Goal: Task Accomplishment & Management: Manage account settings

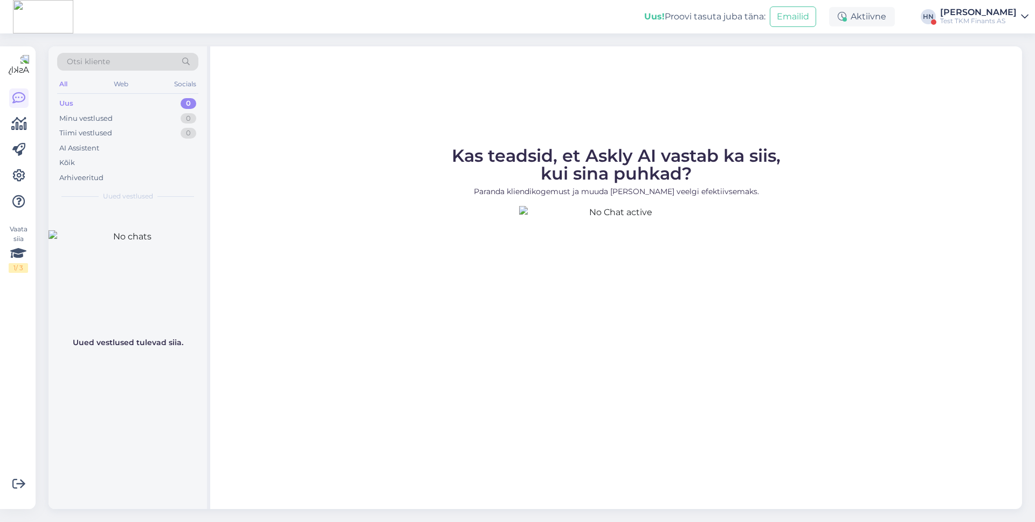
click at [936, 18] on div "HN" at bounding box center [928, 16] width 15 height 15
click at [961, 15] on div "[PERSON_NAME]" at bounding box center [978, 12] width 77 height 9
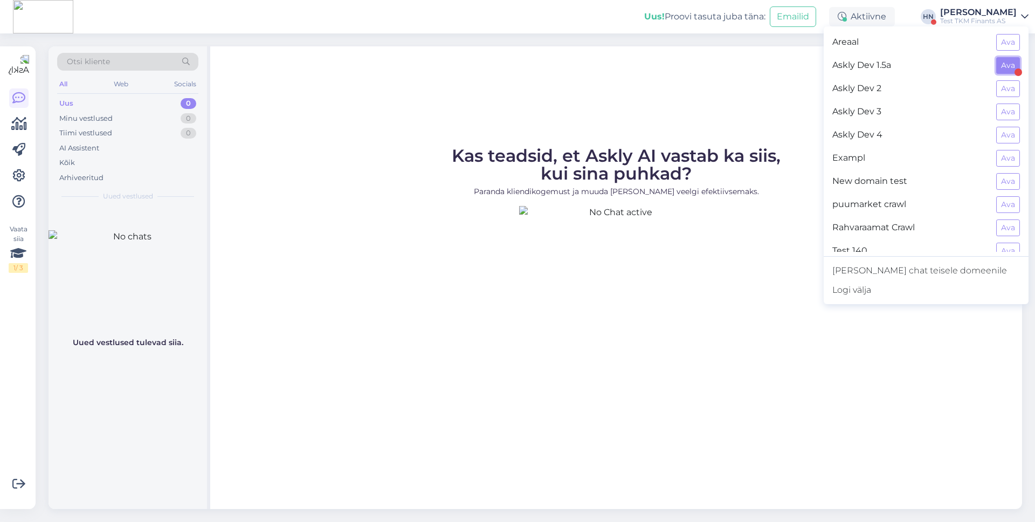
click at [1008, 62] on button "Ava" at bounding box center [1008, 65] width 24 height 17
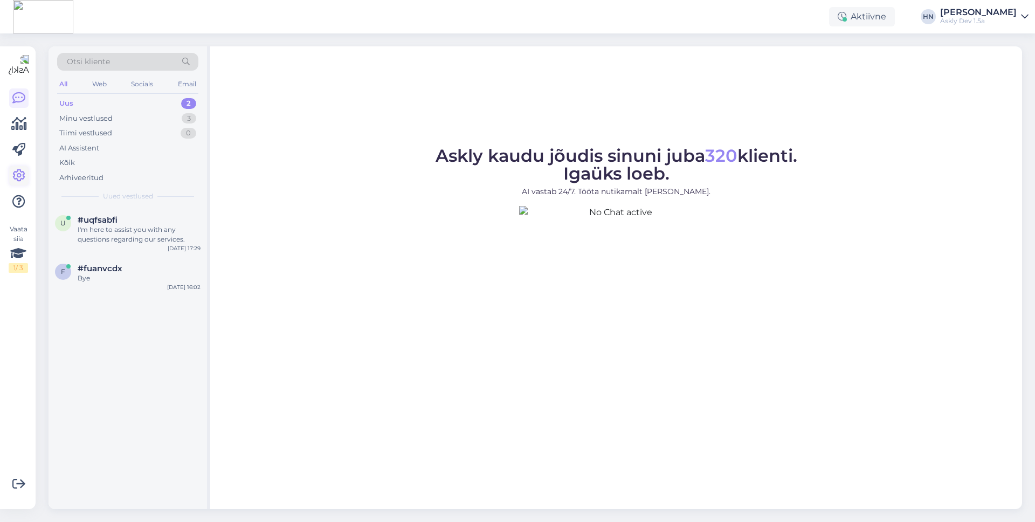
click at [18, 179] on icon at bounding box center [18, 175] width 13 height 13
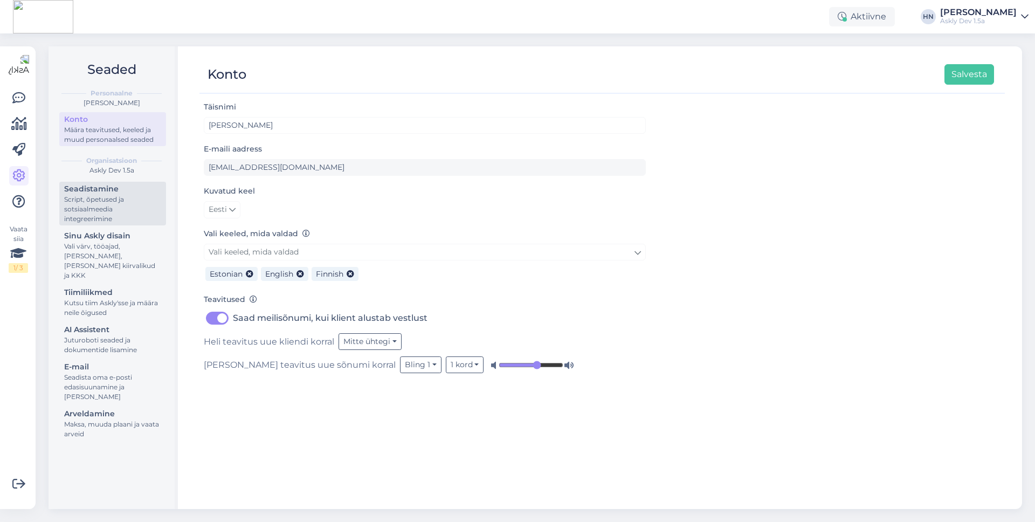
click at [105, 195] on div "Script, õpetused ja sotsiaalmeedia integreerimine" at bounding box center [112, 209] width 97 height 29
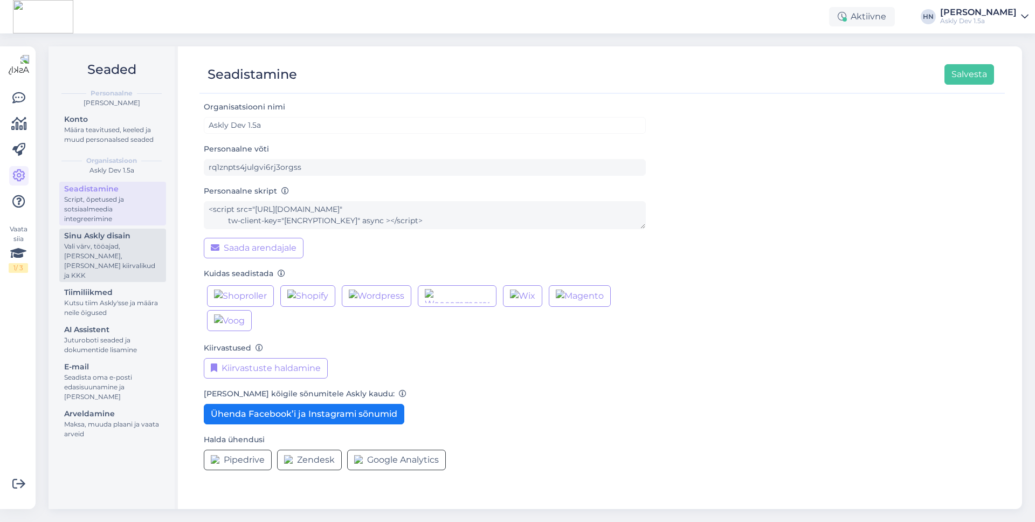
click at [96, 242] on div "Vali värv, tööajad, [PERSON_NAME], [PERSON_NAME] kiirvalikud ja KKK" at bounding box center [112, 260] width 97 height 39
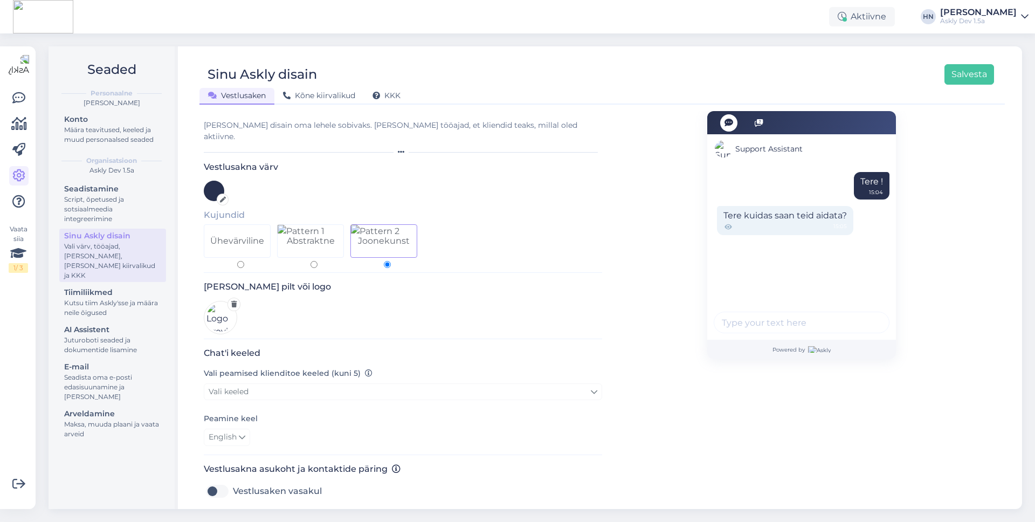
scroll to position [217, 0]
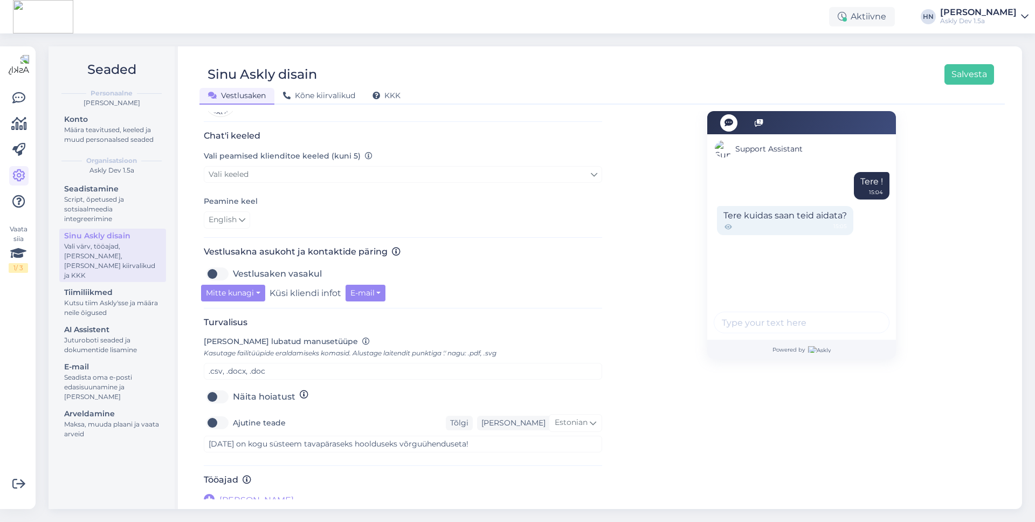
click at [231, 494] on span "[PERSON_NAME]" at bounding box center [256, 500] width 74 height 13
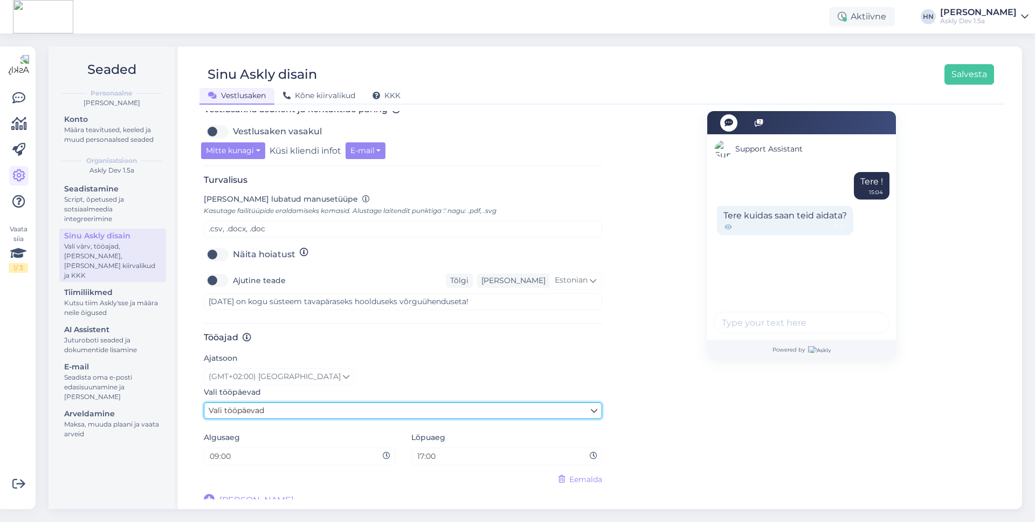
click at [259, 406] on span "Vali tööpäevad" at bounding box center [237, 410] width 56 height 10
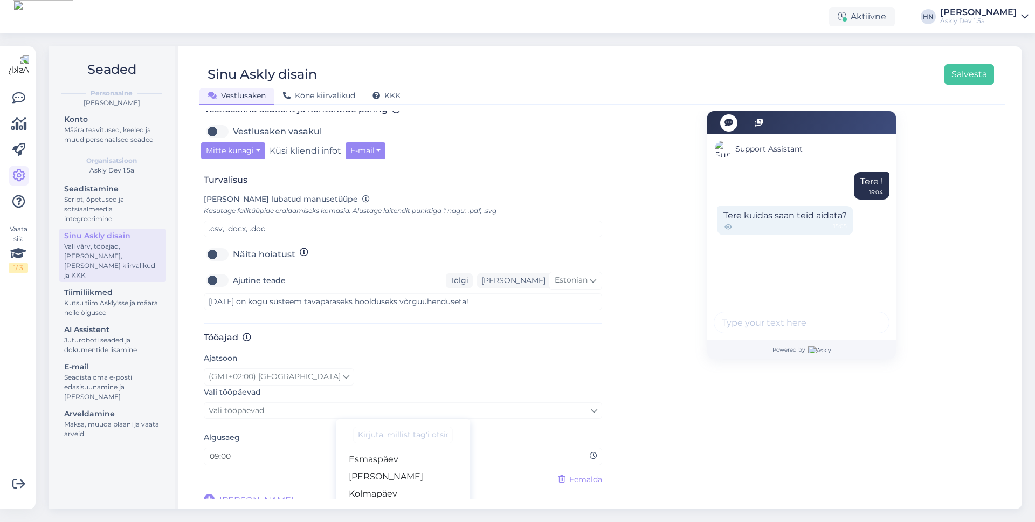
click at [373, 446] on ul "Esmaspäev [PERSON_NAME] [PERSON_NAME] Neljapäev [PERSON_NAME] Pühapäev" at bounding box center [403, 510] width 134 height 129
click at [371, 451] on link "Esmaspäev" at bounding box center [403, 459] width 134 height 17
click at [319, 391] on div "Vali tööpäevad [PERSON_NAME] tööpäevad [PERSON_NAME] [PERSON_NAME] [PERSON_NAME…" at bounding box center [403, 413] width 398 height 57
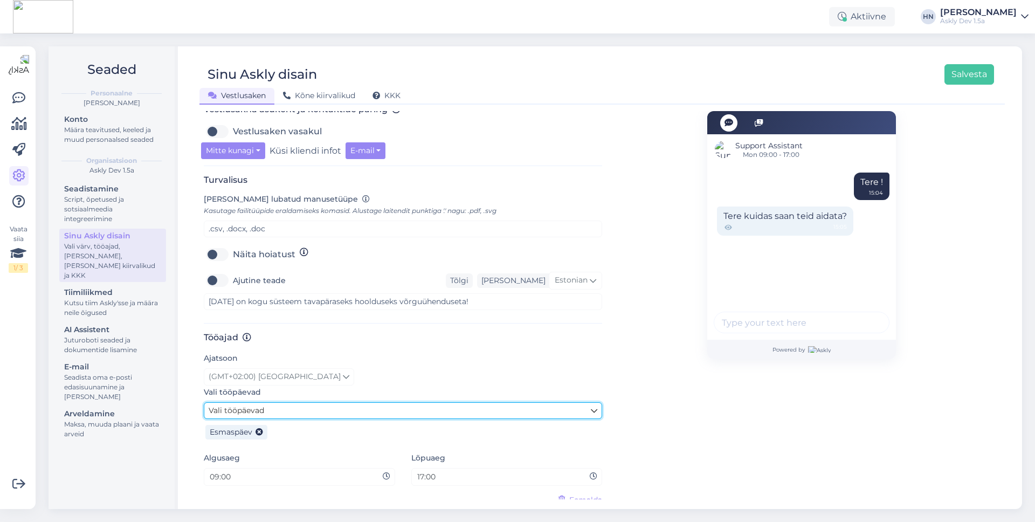
click at [318, 402] on link "Vali tööpäevad" at bounding box center [403, 410] width 398 height 17
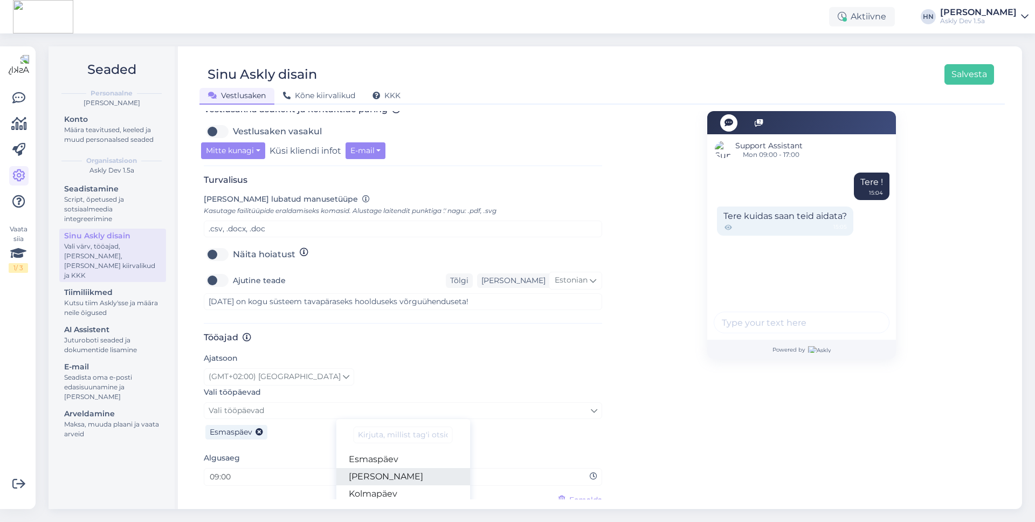
click at [366, 473] on link "[PERSON_NAME]" at bounding box center [403, 476] width 134 height 17
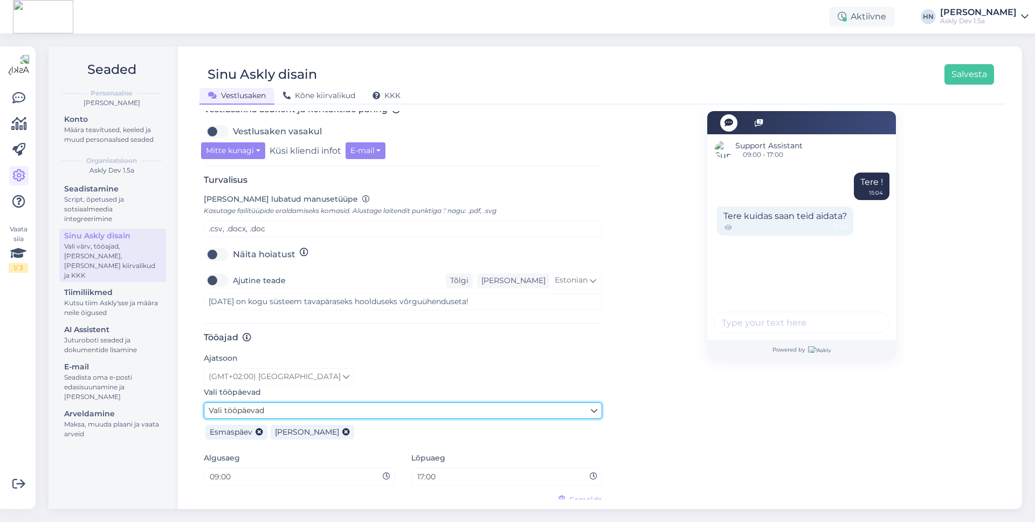
click at [349, 402] on link "Vali tööpäevad" at bounding box center [403, 410] width 398 height 17
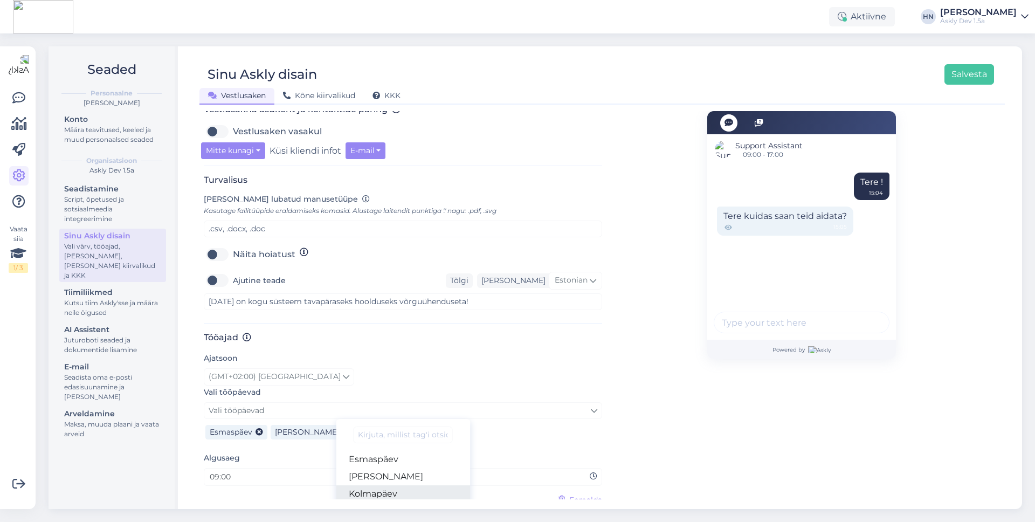
click at [382, 485] on link "Kolmapäev" at bounding box center [403, 493] width 134 height 17
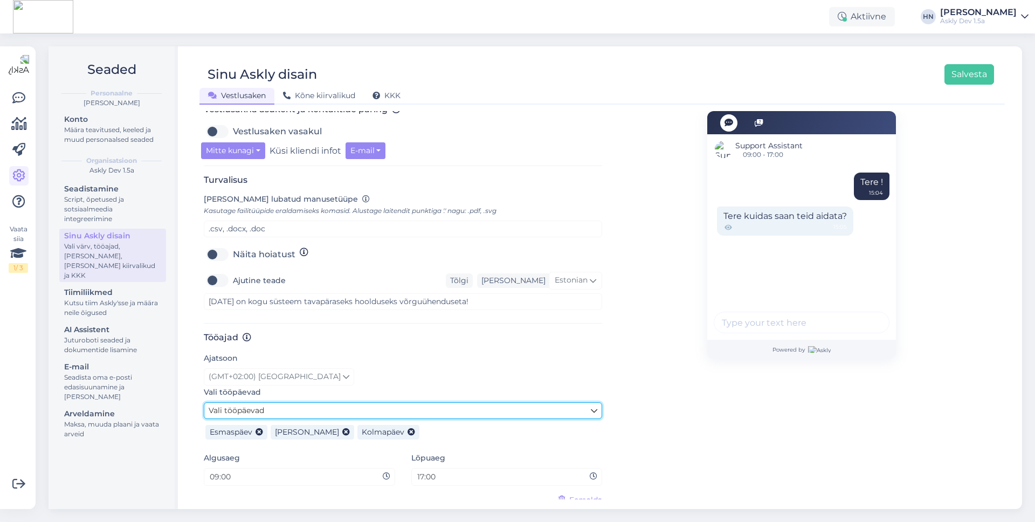
scroll to position [380, 0]
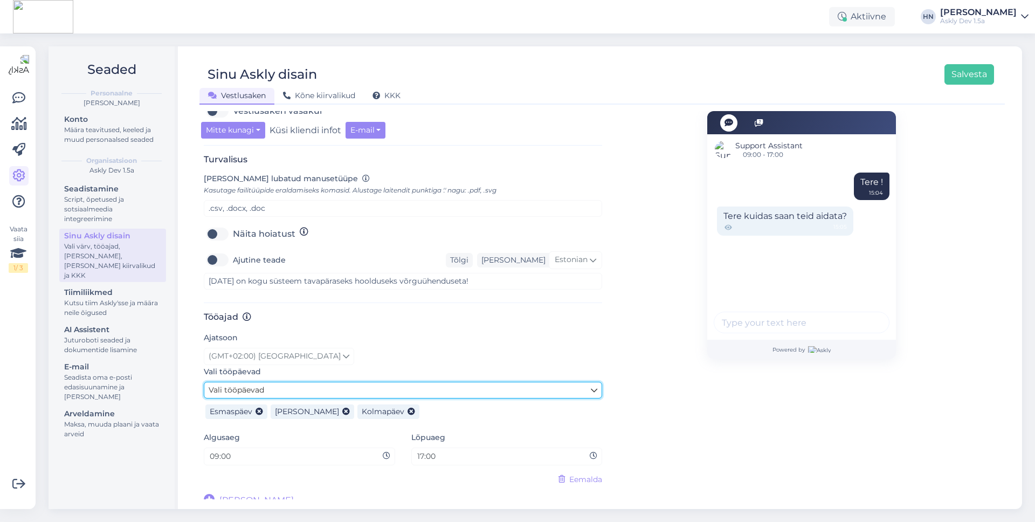
click at [383, 388] on link "Vali tööpäevad" at bounding box center [403, 390] width 398 height 17
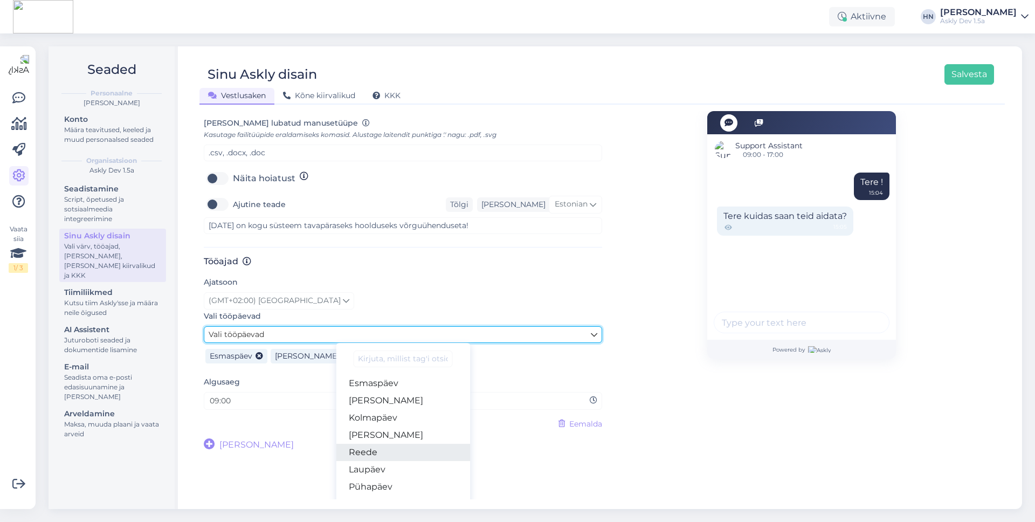
scroll to position [441, 0]
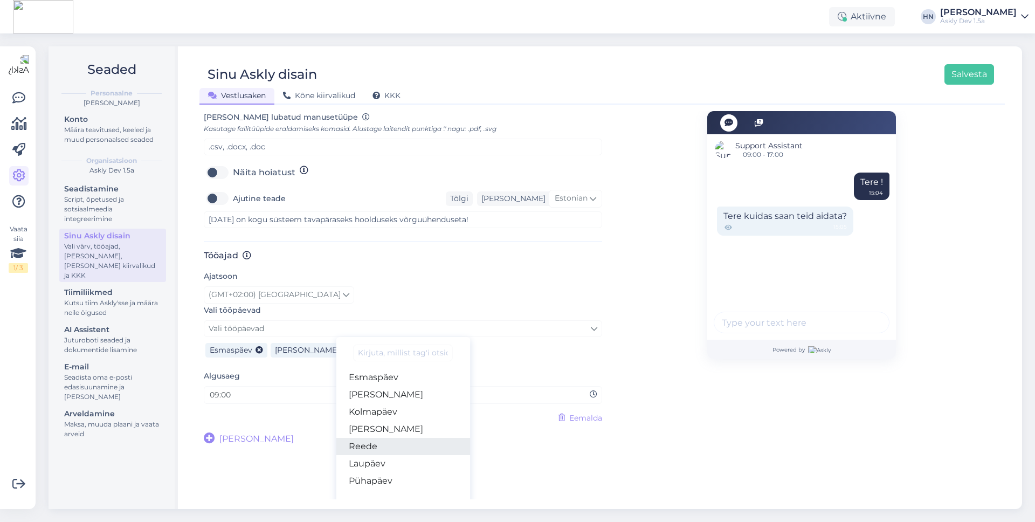
click at [396, 441] on link "Reede" at bounding box center [403, 446] width 134 height 17
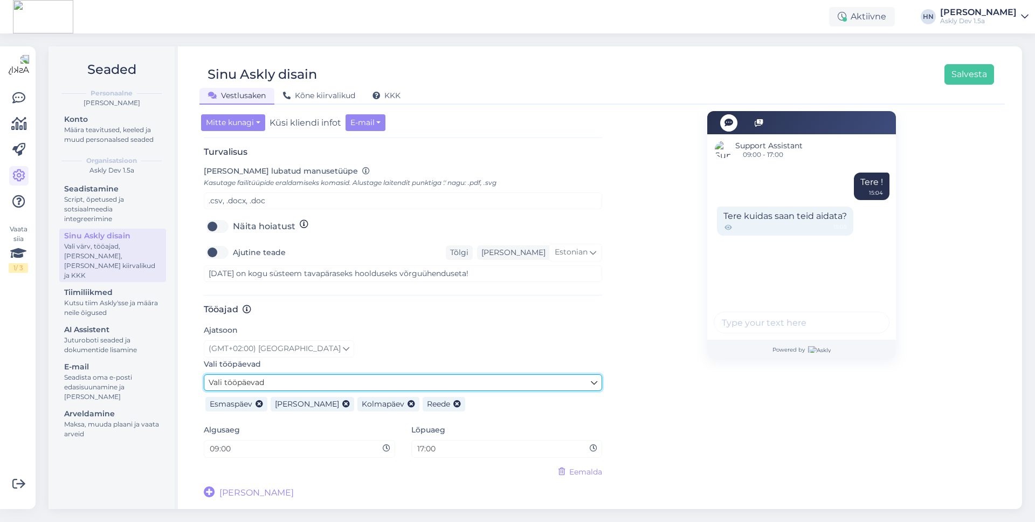
scroll to position [380, 0]
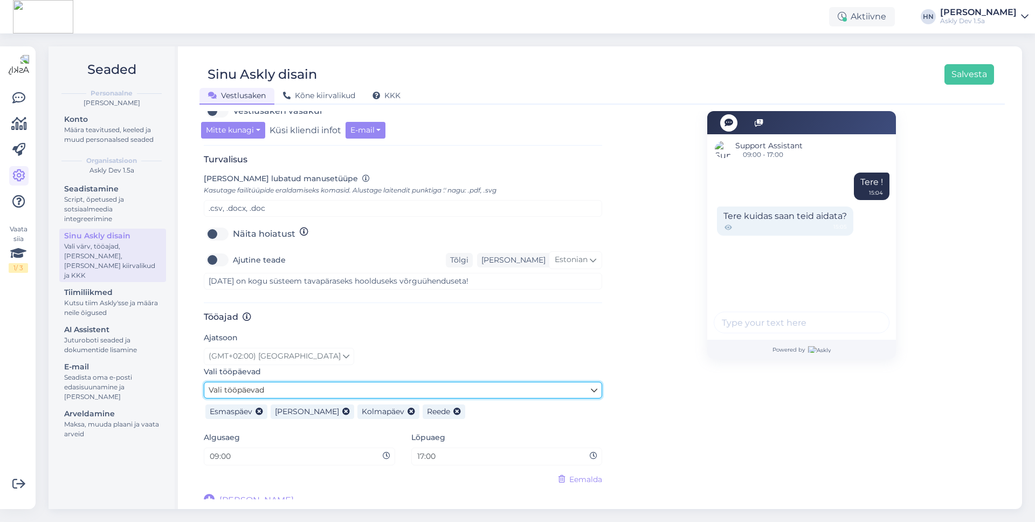
click at [396, 386] on link "Vali tööpäevad" at bounding box center [403, 390] width 398 height 17
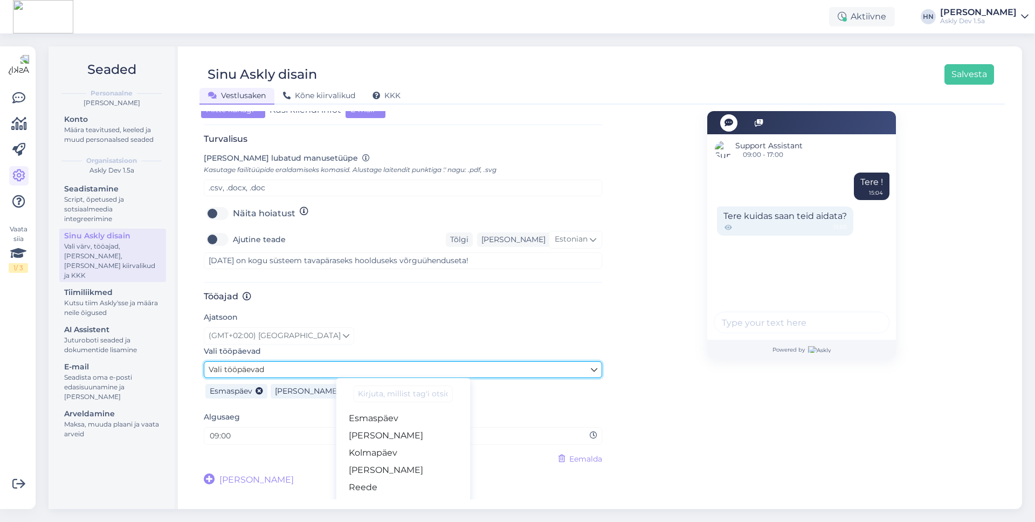
scroll to position [411, 0]
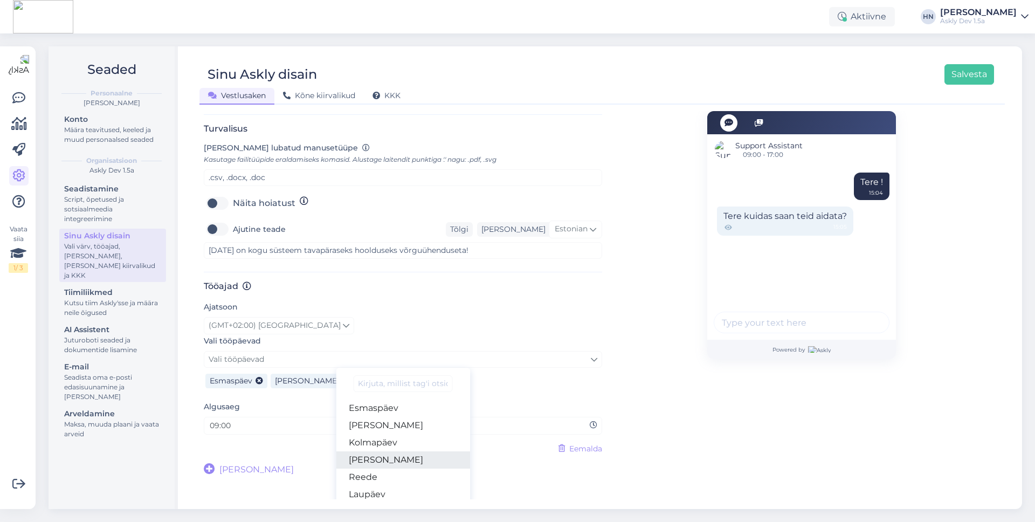
click at [402, 455] on link "[PERSON_NAME]" at bounding box center [403, 459] width 134 height 17
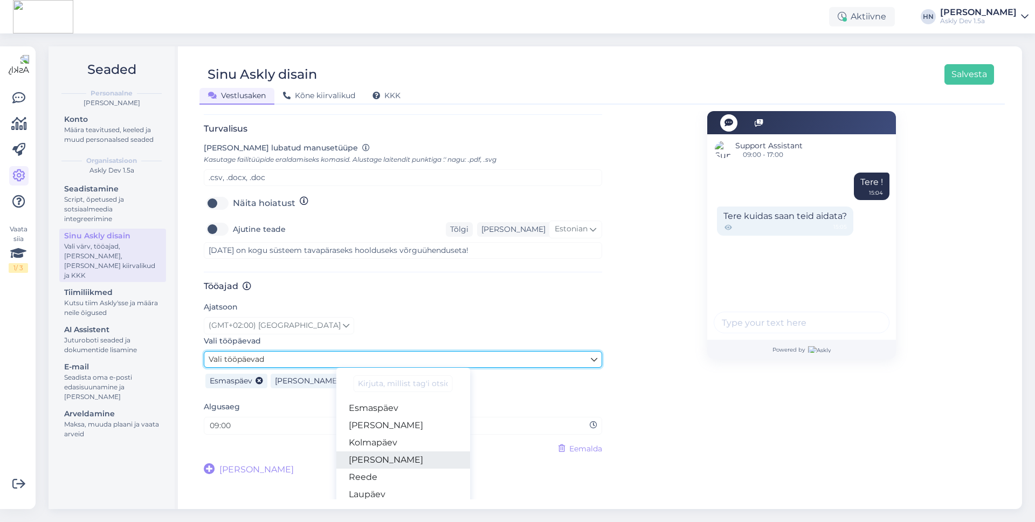
scroll to position [380, 0]
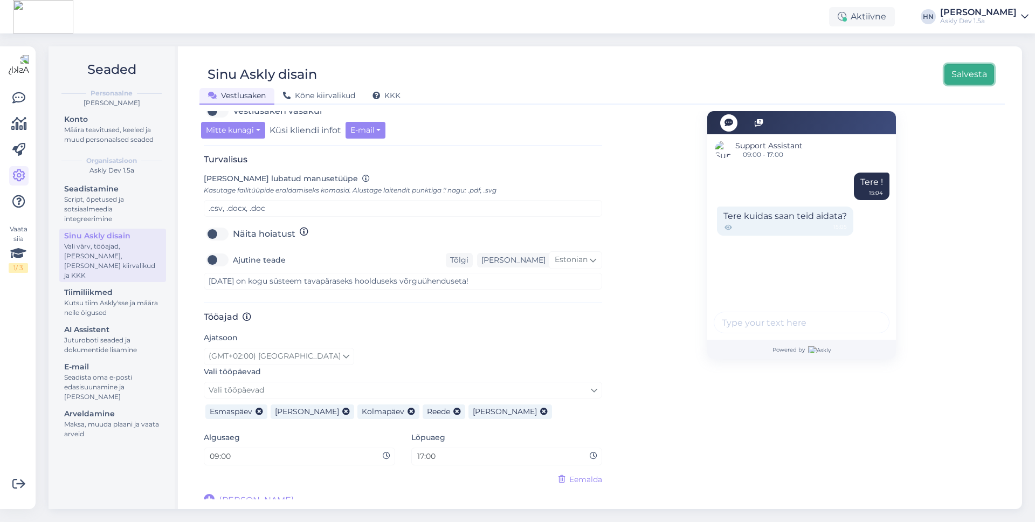
click at [960, 81] on button "Salvesta" at bounding box center [969, 74] width 50 height 20
